Goal: Check status: Check status

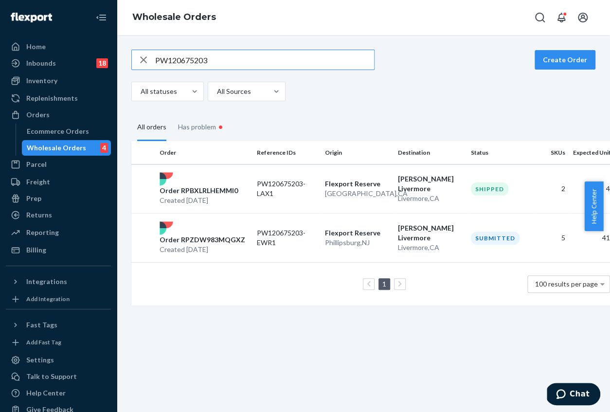
click at [257, 58] on input "PW120675203" at bounding box center [264, 59] width 219 height 19
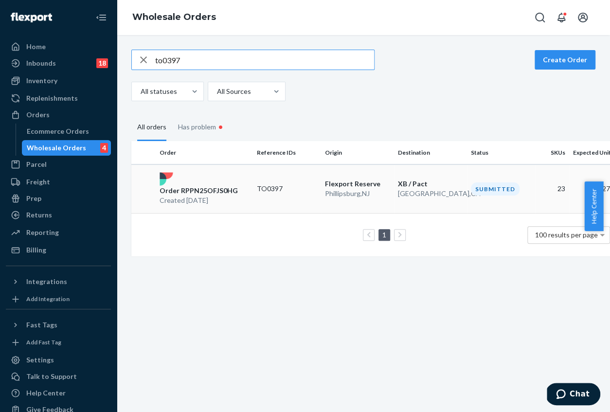
type input "to0397"
click at [205, 189] on p "Order RPPN25OFJS0HG" at bounding box center [199, 191] width 78 height 10
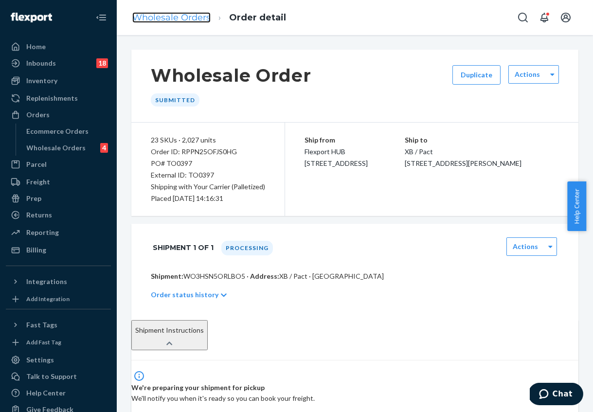
click at [147, 21] on link "Wholesale Orders" at bounding box center [171, 17] width 78 height 11
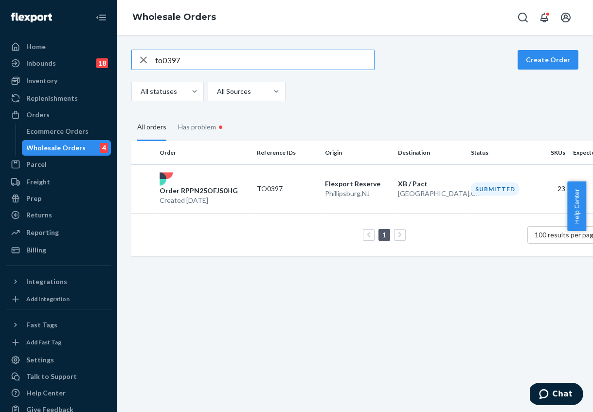
click at [191, 55] on input "to0397" at bounding box center [264, 59] width 219 height 19
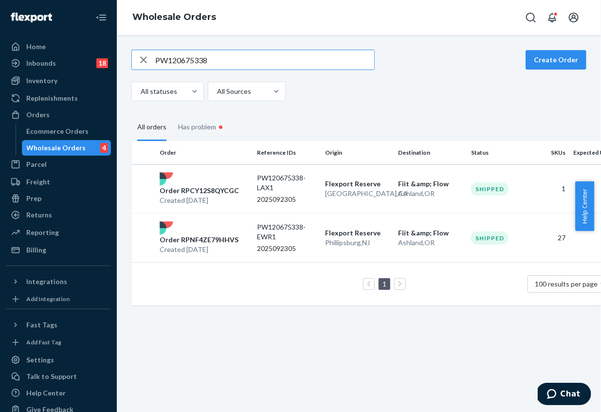
type input "PW120675338"
click at [215, 238] on p "Order RPNF4ZE79HHVS" at bounding box center [199, 240] width 79 height 10
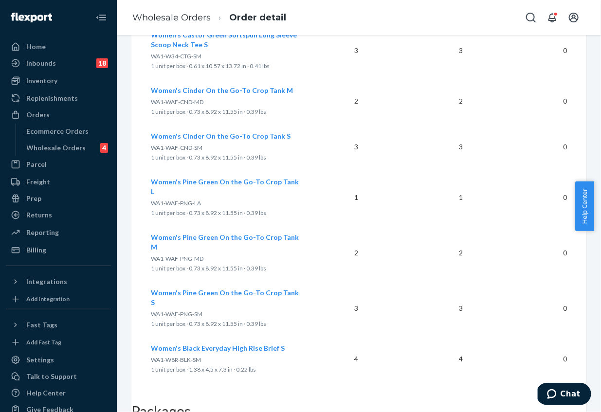
scroll to position [1383, 0]
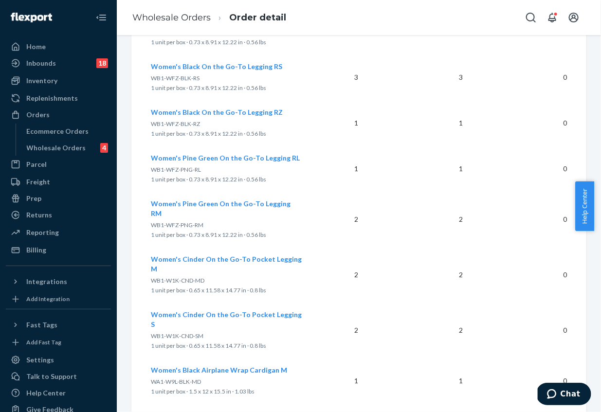
scroll to position [0, 0]
